Goal: Contribute content

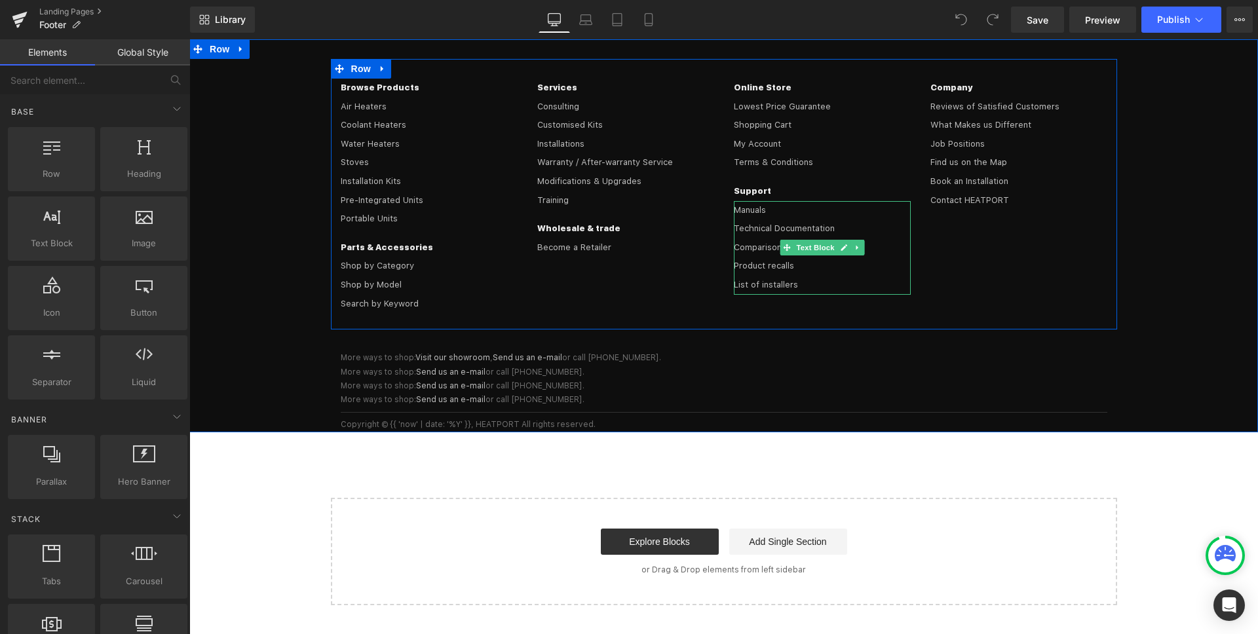
click at [815, 269] on div "Product recalls List of installers" at bounding box center [822, 275] width 177 height 37
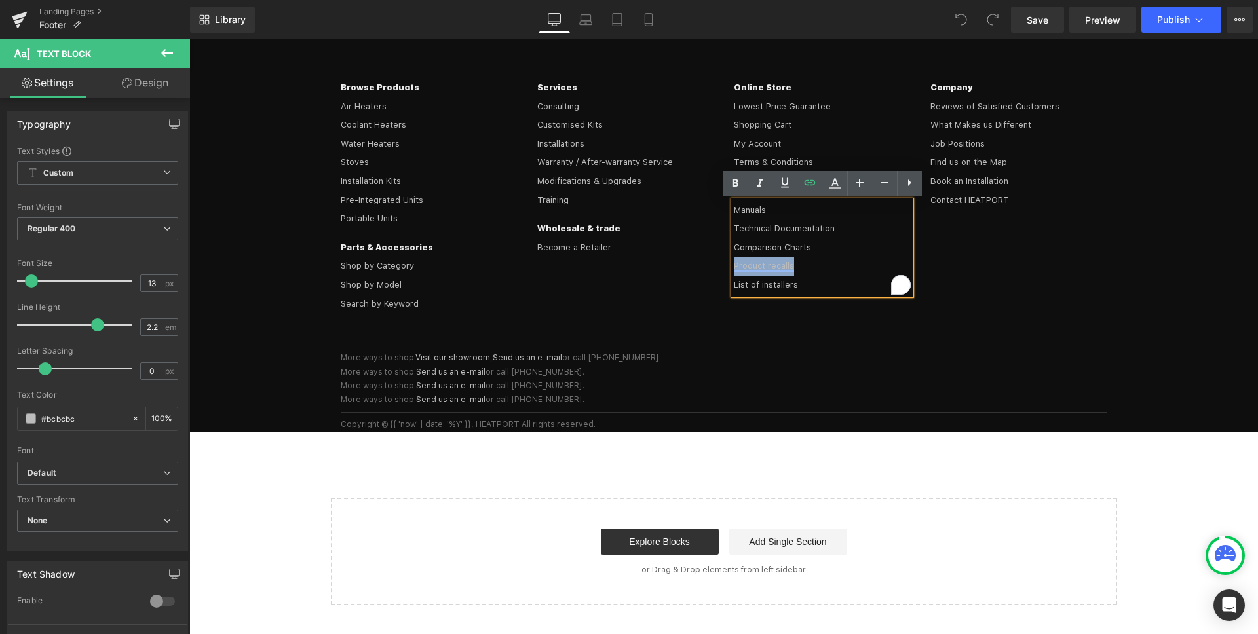
drag, startPoint x: 798, startPoint y: 267, endPoint x: 735, endPoint y: 262, distance: 63.1
click at [735, 262] on div "Product recalls List of installers" at bounding box center [822, 275] width 177 height 37
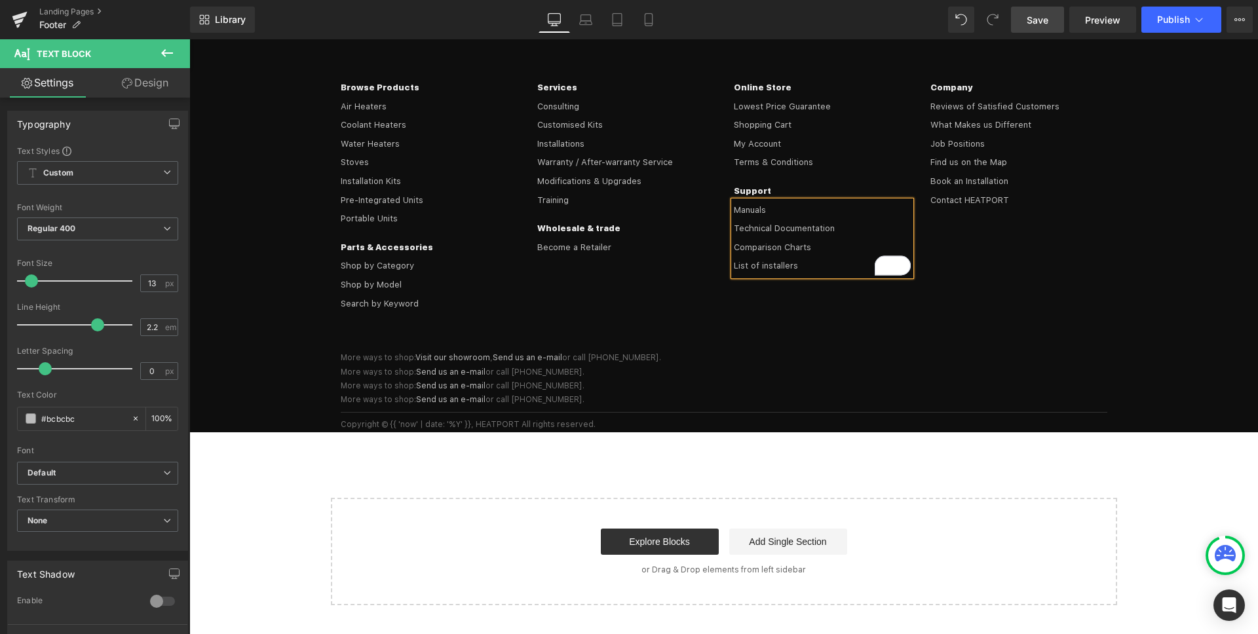
click at [1038, 20] on span "Save" at bounding box center [1038, 20] width 22 height 14
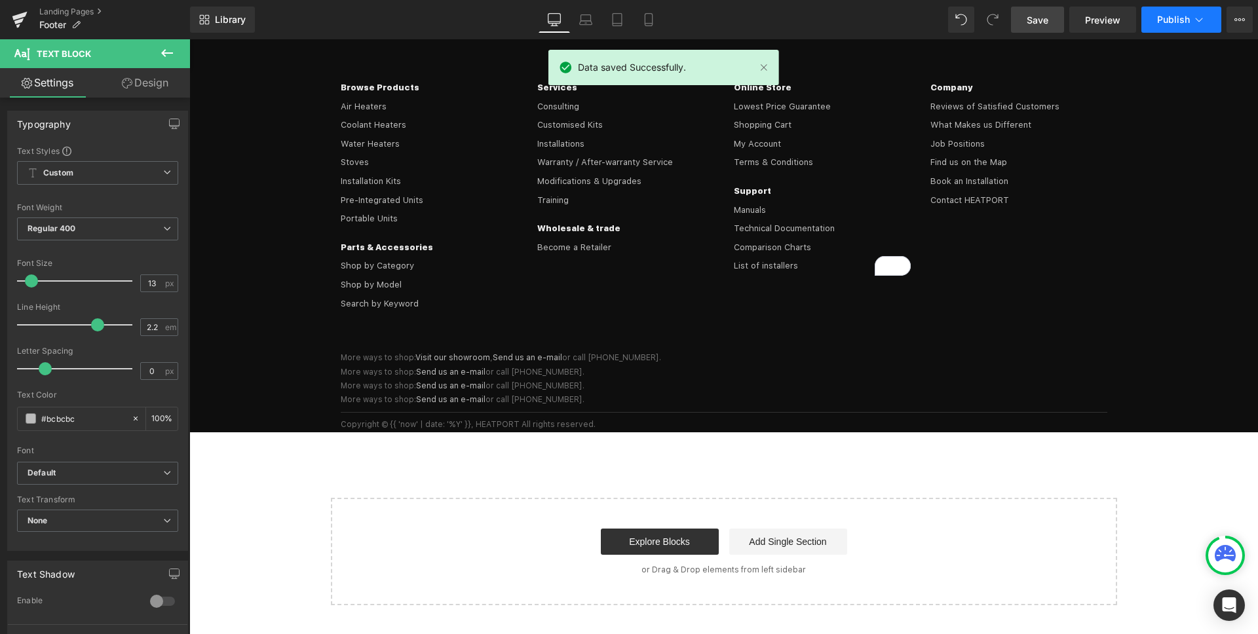
click at [1161, 15] on span "Publish" at bounding box center [1173, 19] width 33 height 10
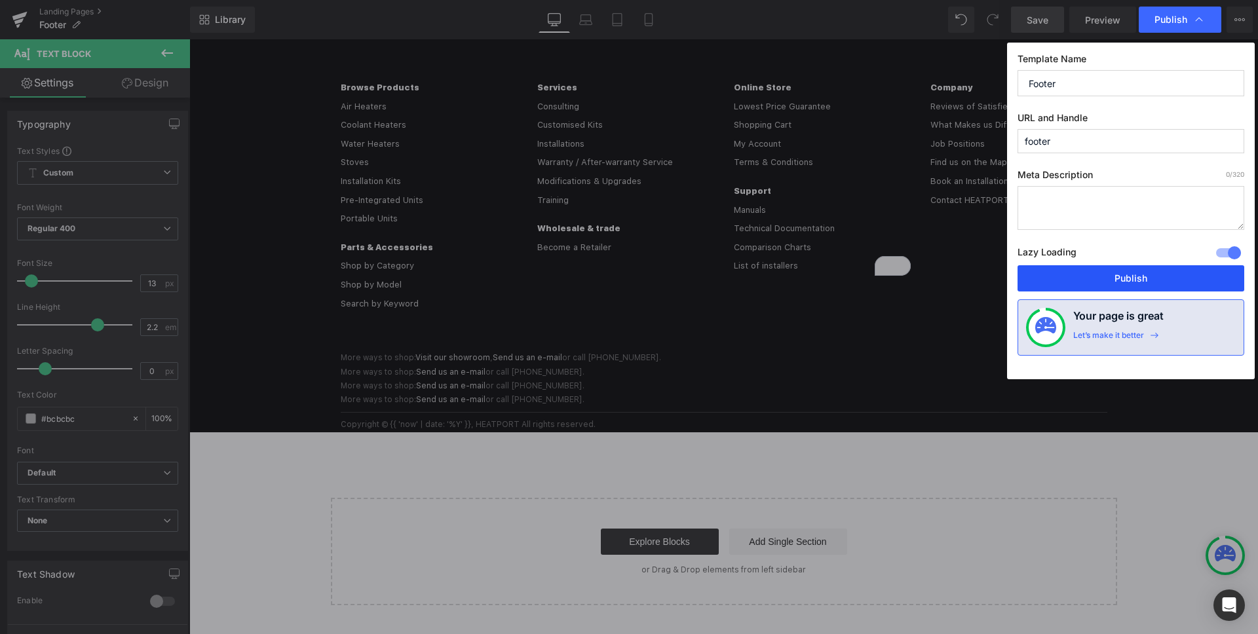
click at [1120, 277] on button "Publish" at bounding box center [1131, 278] width 227 height 26
